Goal: Browse casually

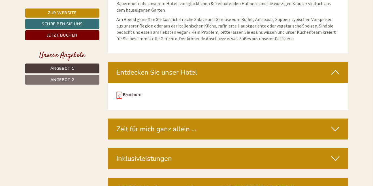
scroll to position [1546, 0]
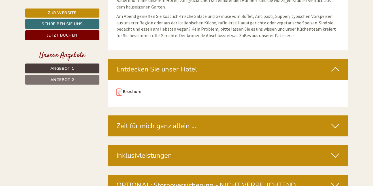
click at [336, 150] on icon at bounding box center [335, 155] width 8 height 10
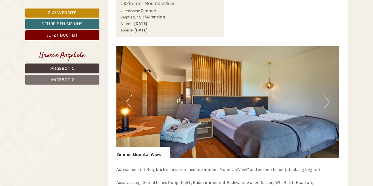
scroll to position [376, 0]
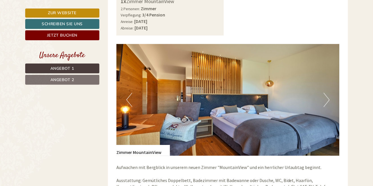
click at [331, 99] on img at bounding box center [227, 100] width 223 height 112
click at [329, 102] on button "Next" at bounding box center [327, 100] width 6 height 14
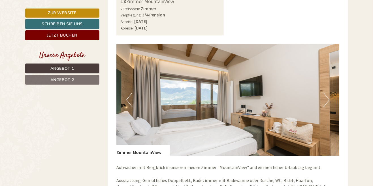
click at [328, 101] on button "Next" at bounding box center [327, 100] width 6 height 14
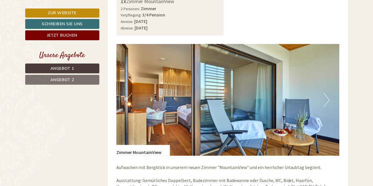
click at [327, 102] on button "Next" at bounding box center [327, 100] width 6 height 14
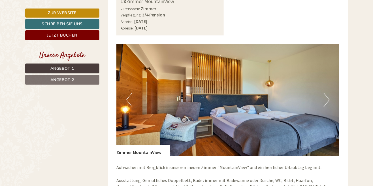
click at [327, 104] on button "Next" at bounding box center [327, 100] width 6 height 14
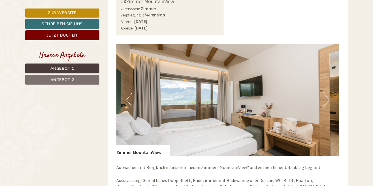
click at [327, 102] on button "Next" at bounding box center [327, 100] width 6 height 14
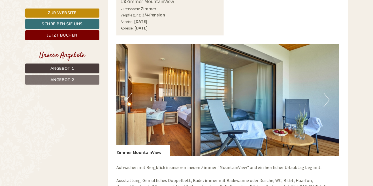
click at [327, 103] on button "Next" at bounding box center [327, 100] width 6 height 14
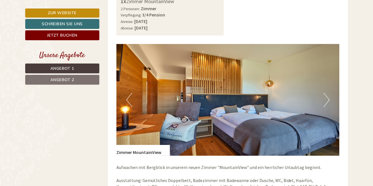
click at [327, 103] on button "Next" at bounding box center [327, 100] width 6 height 14
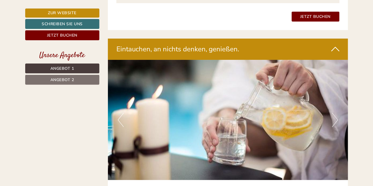
scroll to position [1082, 0]
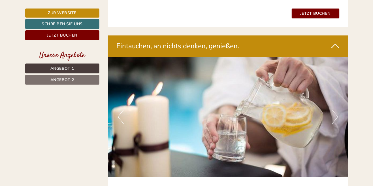
click at [338, 117] on button "Next" at bounding box center [335, 117] width 6 height 14
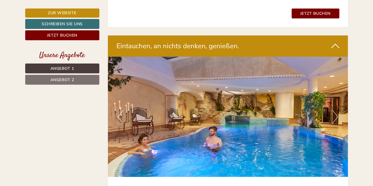
click at [335, 118] on button "Next" at bounding box center [335, 117] width 6 height 14
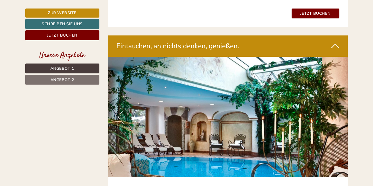
click at [335, 117] on button "Next" at bounding box center [335, 117] width 6 height 14
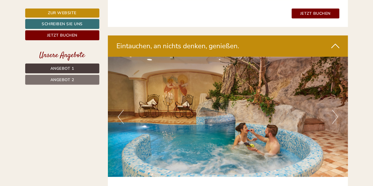
click at [337, 116] on button "Next" at bounding box center [335, 117] width 6 height 14
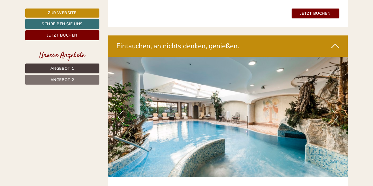
click at [338, 117] on img at bounding box center [228, 117] width 240 height 120
click at [336, 117] on button "Next" at bounding box center [335, 117] width 6 height 14
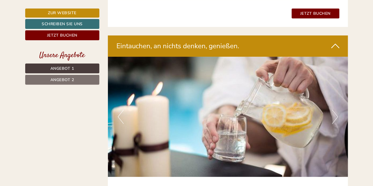
click at [335, 116] on button "Next" at bounding box center [335, 117] width 6 height 14
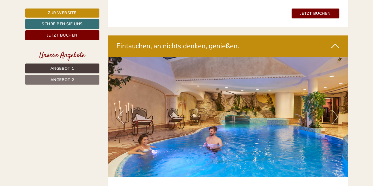
click at [337, 117] on button "Next" at bounding box center [335, 117] width 6 height 14
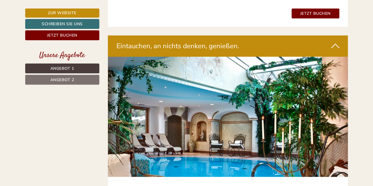
click at [336, 117] on button "Next" at bounding box center [335, 117] width 6 height 14
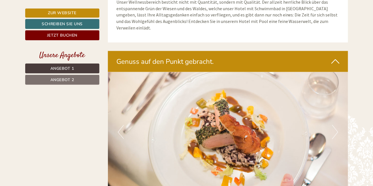
scroll to position [1310, 0]
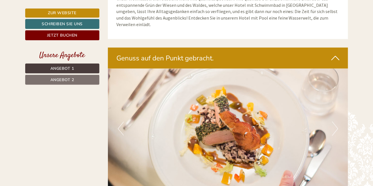
click at [337, 125] on button "Next" at bounding box center [335, 128] width 6 height 14
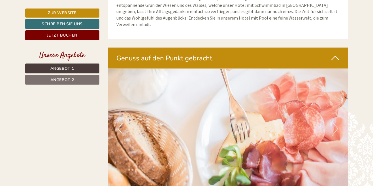
click at [336, 125] on button "Next" at bounding box center [335, 128] width 6 height 14
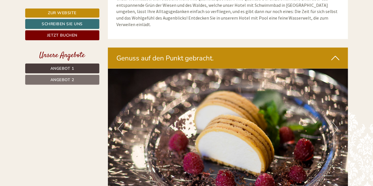
click at [336, 125] on button "Next" at bounding box center [335, 128] width 6 height 14
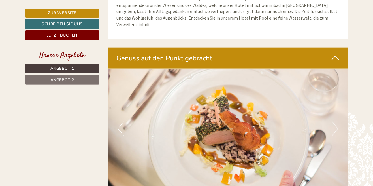
click at [337, 126] on button "Next" at bounding box center [335, 128] width 6 height 14
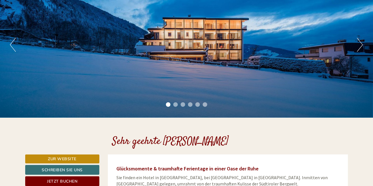
scroll to position [71, 0]
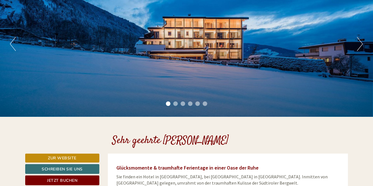
click at [358, 43] on button "Next" at bounding box center [360, 44] width 6 height 14
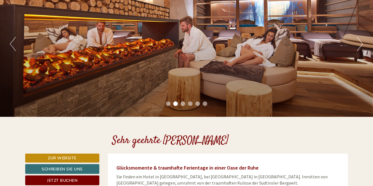
click at [360, 46] on button "Next" at bounding box center [360, 44] width 6 height 14
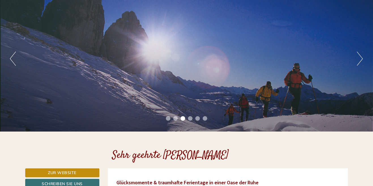
scroll to position [57, 0]
click at [14, 52] on button "Previous" at bounding box center [13, 59] width 6 height 14
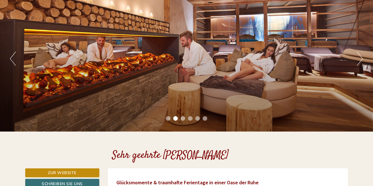
click at [361, 58] on button "Next" at bounding box center [360, 59] width 6 height 14
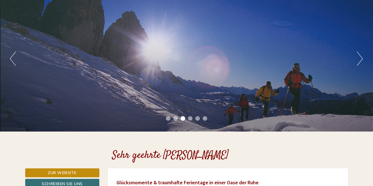
click at [360, 60] on button "Next" at bounding box center [360, 59] width 6 height 14
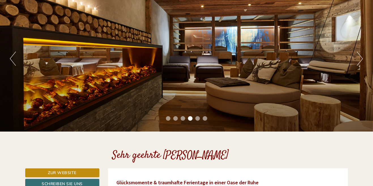
click at [361, 59] on button "Next" at bounding box center [360, 59] width 6 height 14
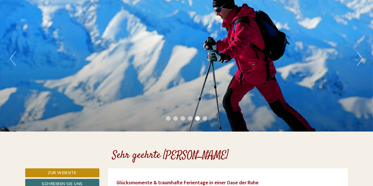
click at [360, 58] on button "Next" at bounding box center [360, 59] width 6 height 14
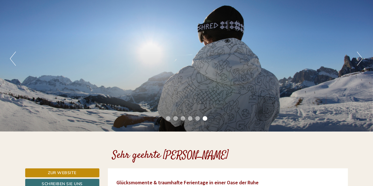
click at [360, 58] on button "Next" at bounding box center [360, 59] width 6 height 14
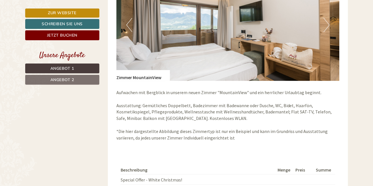
scroll to position [450, 0]
